Goal: Transaction & Acquisition: Purchase product/service

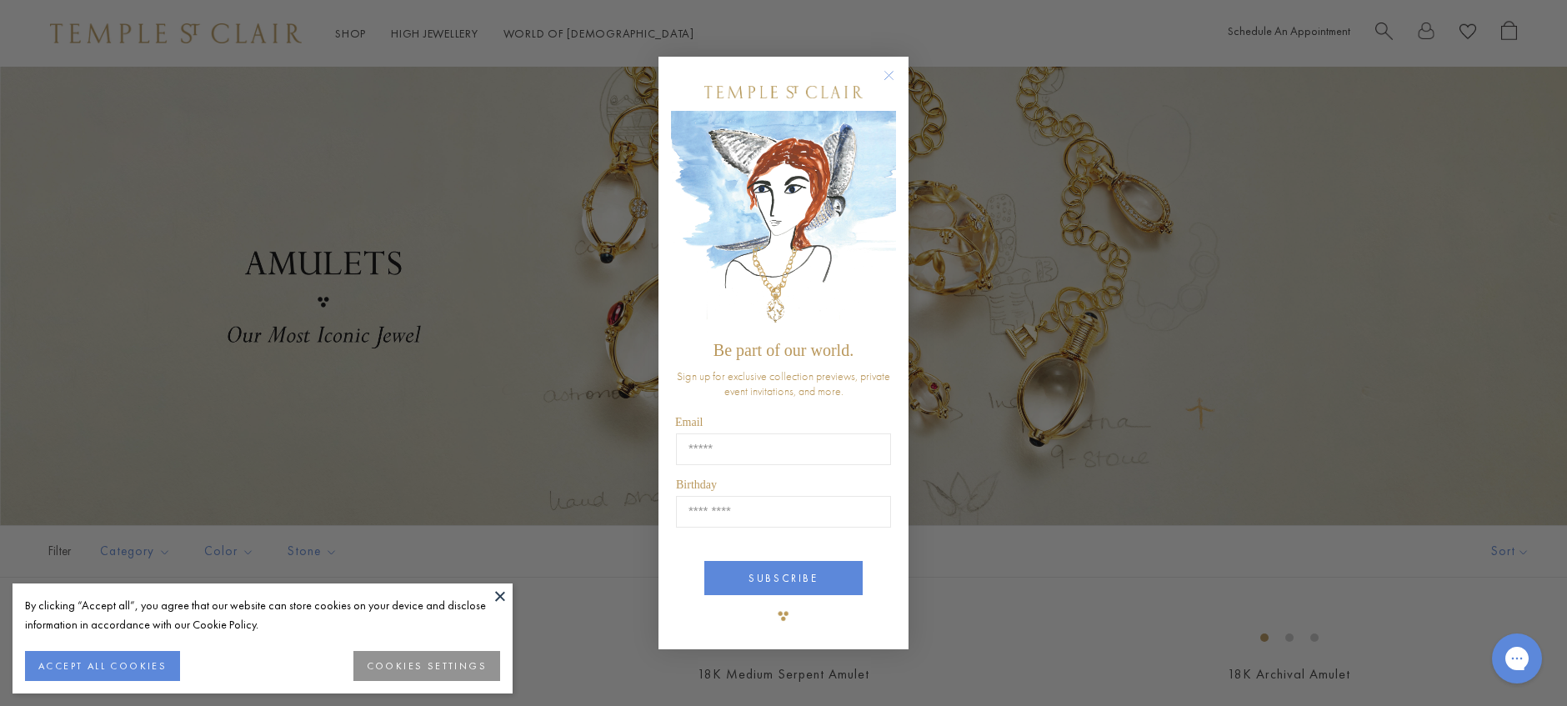
click at [501, 594] on button at bounding box center [500, 596] width 25 height 25
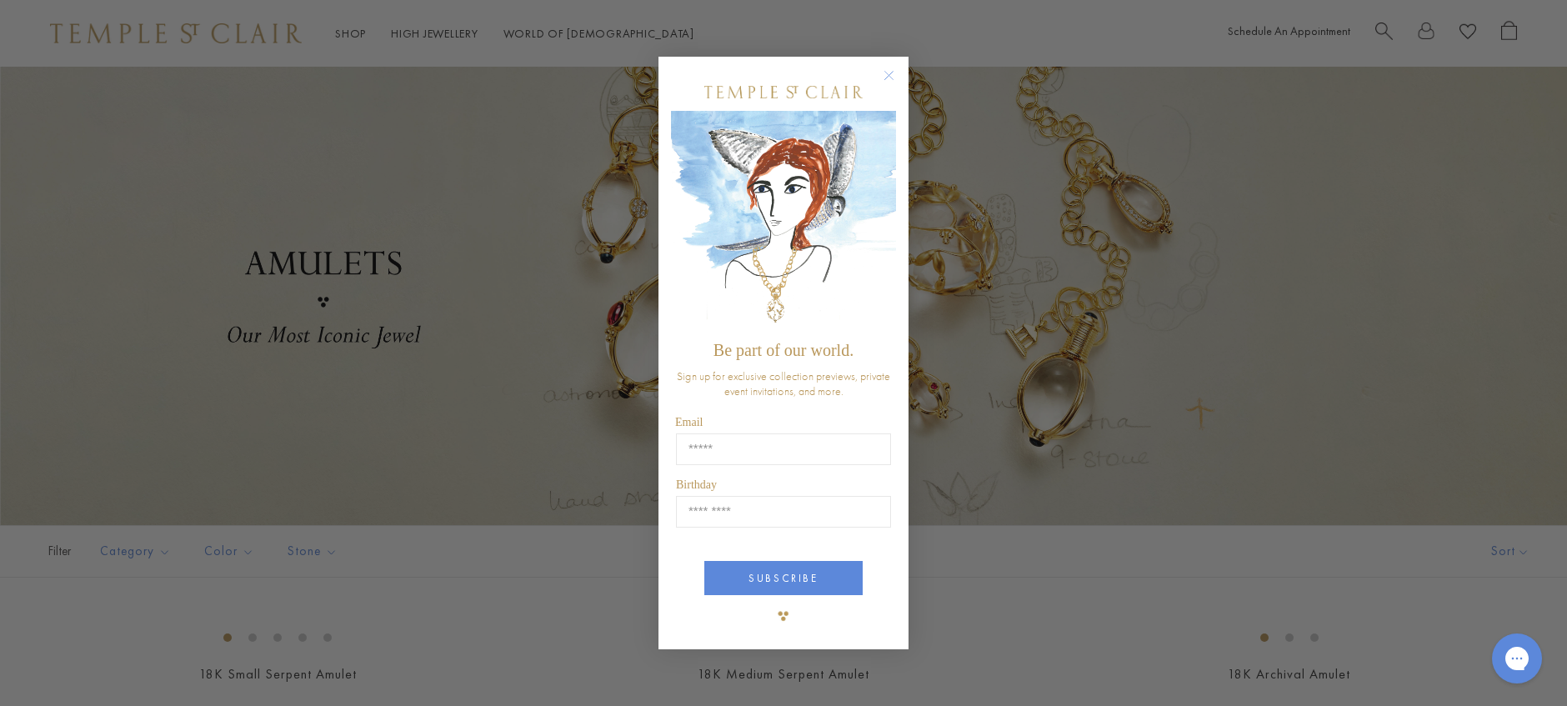
click at [888, 72] on circle "Close dialog" at bounding box center [890, 75] width 20 height 20
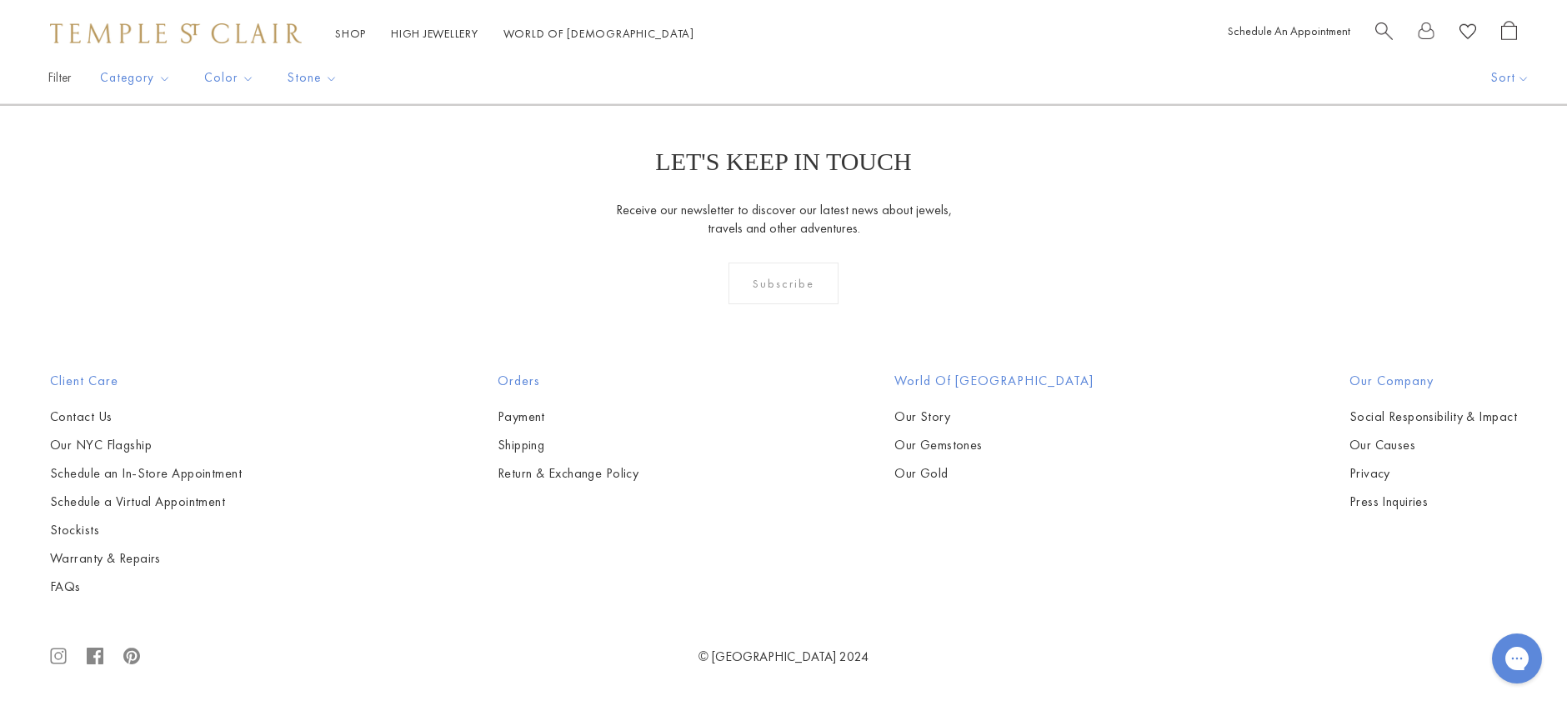
scroll to position [5300, 0]
click at [142, 178] on button "Pendants" at bounding box center [177, 167] width 154 height 19
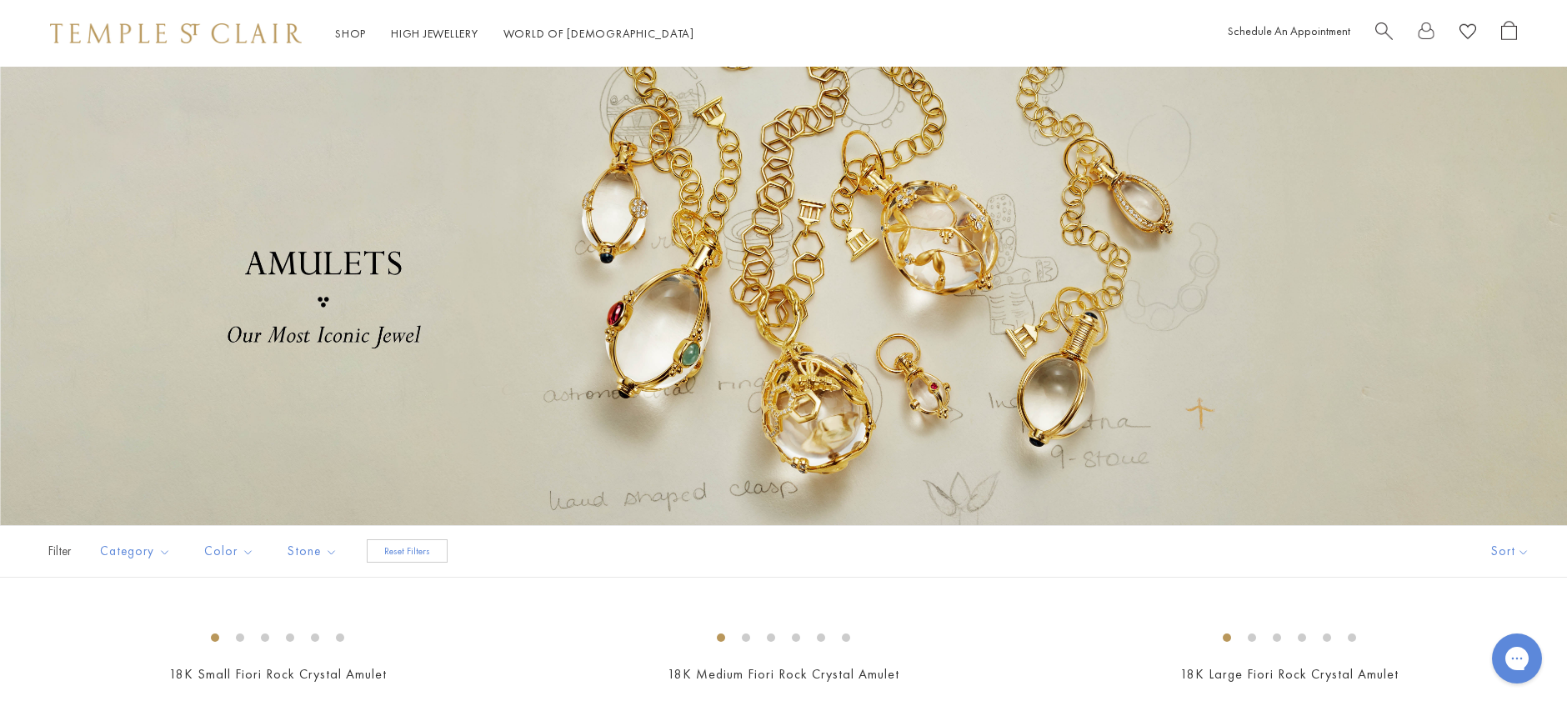
click at [1379, 24] on span "Search" at bounding box center [1385, 30] width 18 height 18
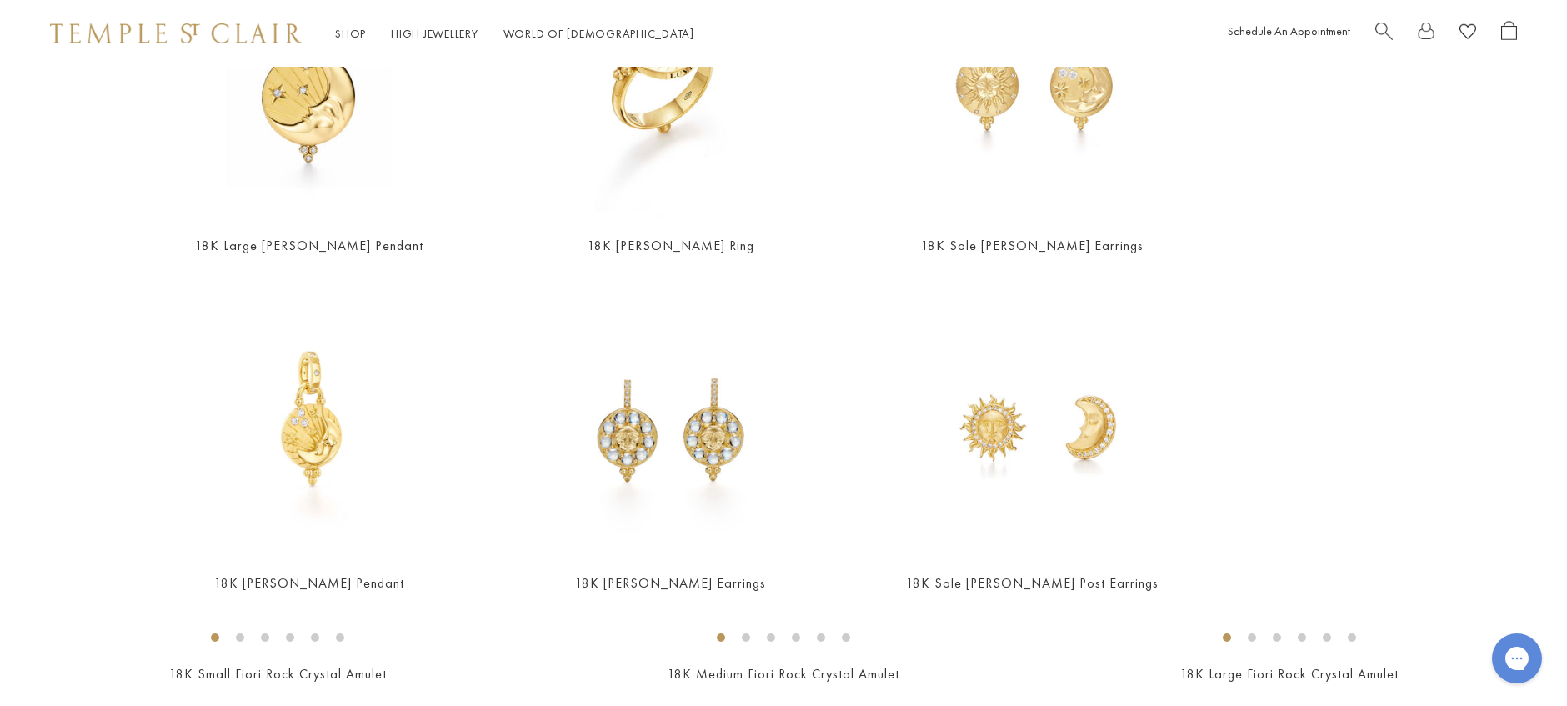
scroll to position [286, 0]
type input "****"
click at [325, 447] on img at bounding box center [309, 417] width 278 height 278
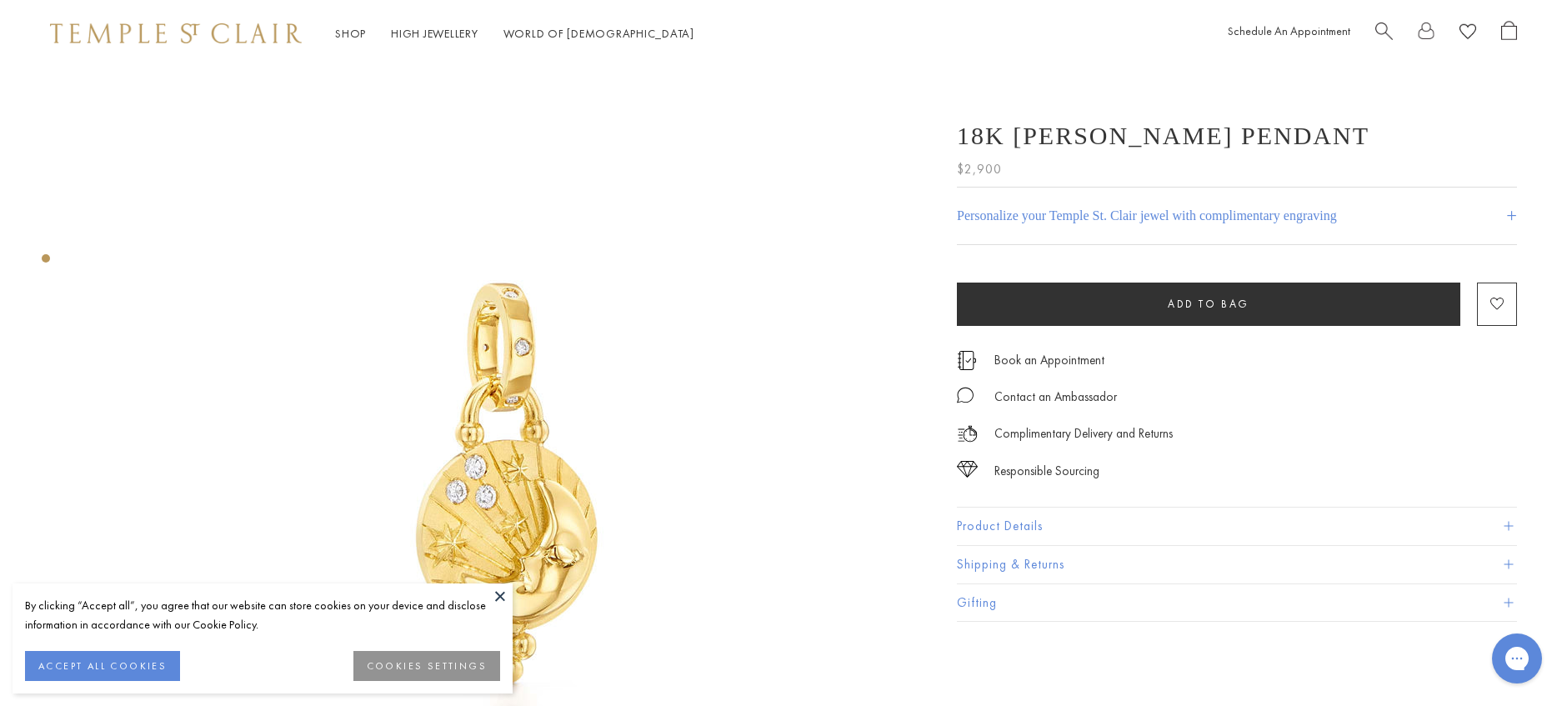
click at [1048, 529] on button "Product Details" at bounding box center [1237, 527] width 560 height 38
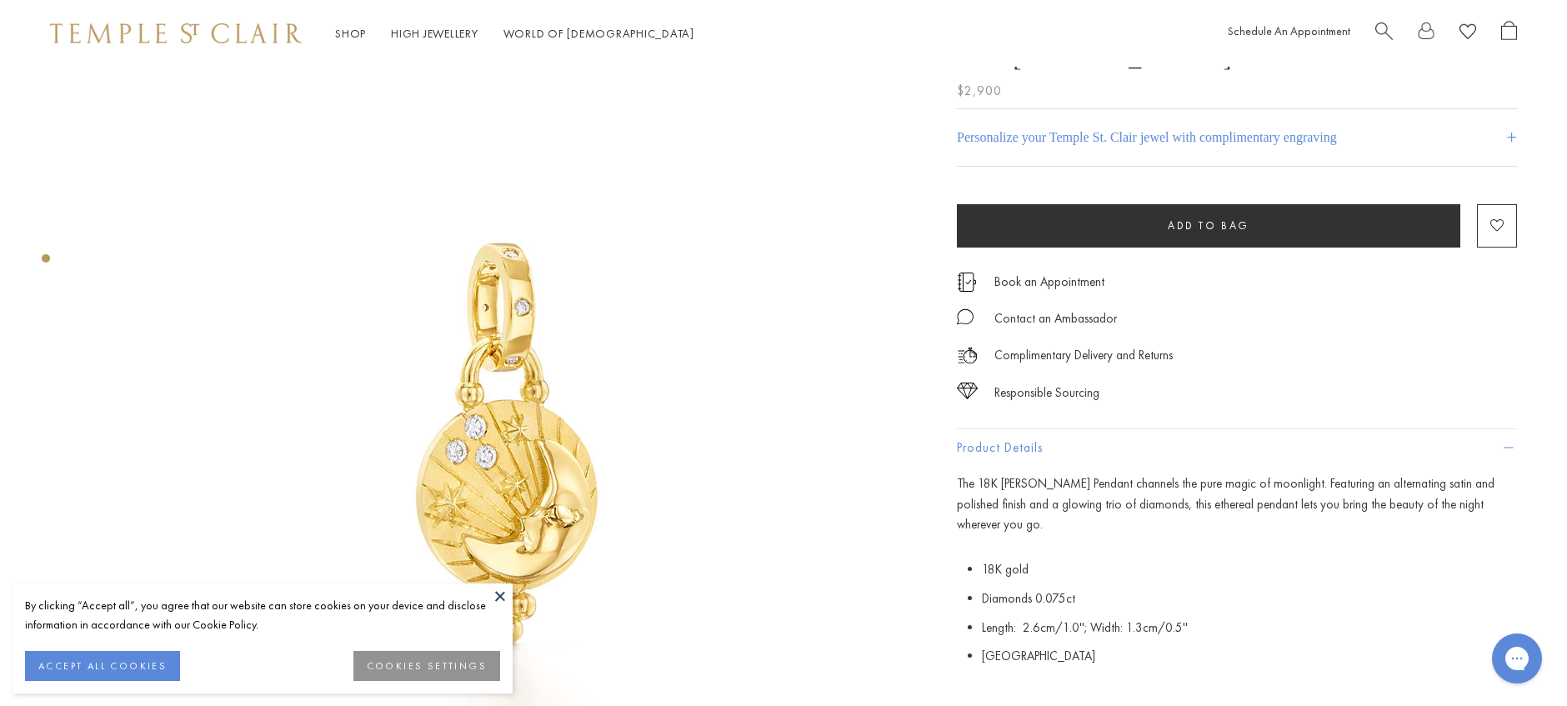
scroll to position [45, 2]
